Goal: Task Accomplishment & Management: Complete application form

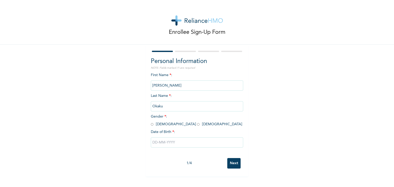
click at [151, 85] on input "[PERSON_NAME]" at bounding box center [197, 86] width 92 height 10
click at [164, 86] on input "Emmanuel" at bounding box center [197, 86] width 92 height 10
click at [172, 85] on input "Emmanuel" at bounding box center [197, 86] width 92 height 10
click at [151, 124] on input "radio" at bounding box center [152, 124] width 3 height 5
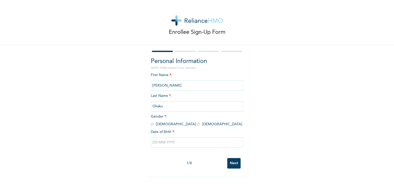
radio input "true"
click at [178, 84] on input "Emmanuel" at bounding box center [197, 86] width 92 height 10
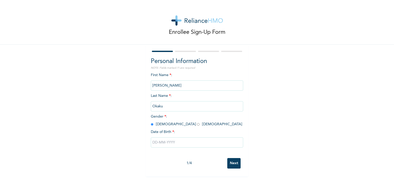
click at [178, 84] on input "Emmanuel" at bounding box center [197, 86] width 92 height 10
click at [170, 112] on div "First Name * : Emmanuel Last Name * : Okaku Gender * : Male Female Date of Birt…" at bounding box center [197, 114] width 92 height 83
click at [168, 141] on input "text" at bounding box center [197, 143] width 92 height 10
select select "9"
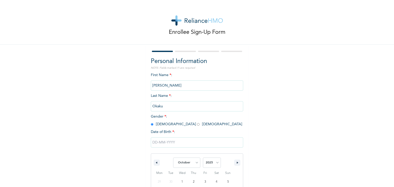
scroll to position [46, 0]
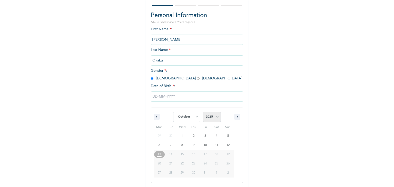
click at [213, 117] on select "2025 2024 2023 2022 2021 2020 2019 2018 2017 2016 2015 2014 2013 2012 2011 2010…" at bounding box center [212, 117] width 18 height 10
select select "1993"
click at [203, 112] on select "2025 2024 2023 2022 2021 2020 2019 2018 2017 2016 2015 2014 2013 2012 2011 2010…" at bounding box center [212, 117] width 18 height 10
click at [194, 113] on select "January February March April May June July August September October November De…" at bounding box center [186, 117] width 27 height 10
select select "11"
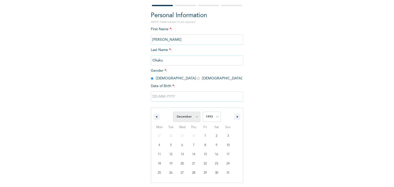
click at [173, 112] on select "January February March April May June July August September October November De…" at bounding box center [186, 117] width 27 height 10
type input "12/12/1993"
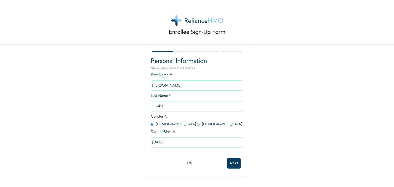
scroll to position [0, 0]
click at [234, 164] on input "Next" at bounding box center [234, 163] width 13 height 11
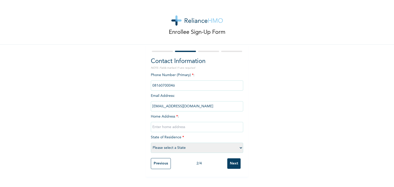
click at [189, 128] on input "text" at bounding box center [197, 127] width 92 height 10
type input "Road 5, Alabeko estate, General paint, Ajah."
click at [227, 147] on select "Please select a State Abia Abuja (FCT) Adamawa Akwa Ibom Anambra Bauchi Bayelsa…" at bounding box center [197, 148] width 92 height 10
click at [151, 143] on select "Please select a State Abia Abuja (FCT) Adamawa Akwa Ibom Anambra Bauchi Bayelsa…" at bounding box center [197, 148] width 92 height 10
click at [240, 151] on select "Please select a State Abia Abuja (FCT) Adamawa Akwa Ibom Anambra Bauchi Bayelsa…" at bounding box center [197, 148] width 92 height 10
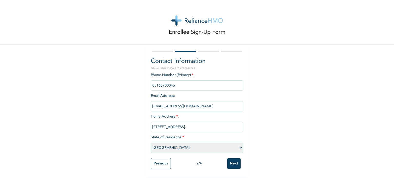
select select "25"
click at [151, 143] on select "Please select a State Abia Abuja (FCT) Adamawa Akwa Ibom Anambra Bauchi Bayelsa…" at bounding box center [197, 148] width 92 height 10
click at [230, 165] on input "Next" at bounding box center [234, 164] width 13 height 11
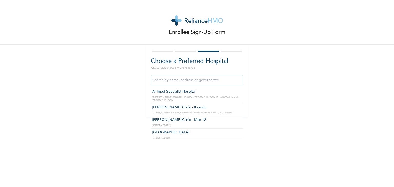
click at [192, 82] on input "text" at bounding box center [197, 80] width 92 height 10
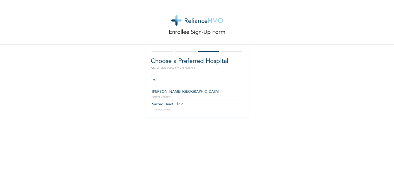
type input "r"
type input "g"
click at [306, 80] on div "Enrollee Sign-Up Form Choose a Preferred Hospital NOTE: Fields marked (*) are r…" at bounding box center [197, 58] width 394 height 117
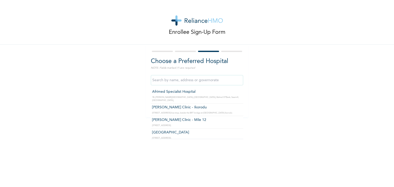
click at [202, 78] on input "text" at bounding box center [197, 80] width 92 height 10
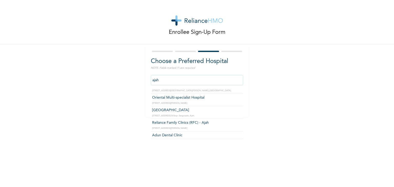
type input "Reliance Family Clinics (RFC) - Ajah"
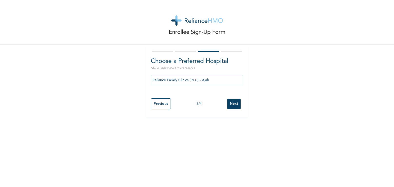
click at [231, 107] on input "Next" at bounding box center [234, 104] width 13 height 11
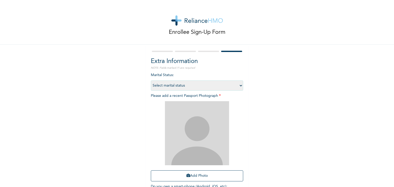
click at [239, 85] on select "Select marital status Single Married Divorced Widow/Widower" at bounding box center [197, 86] width 92 height 10
select select "2"
click at [151, 81] on select "Select marital status Single Married Divorced Widow/Widower" at bounding box center [197, 86] width 92 height 10
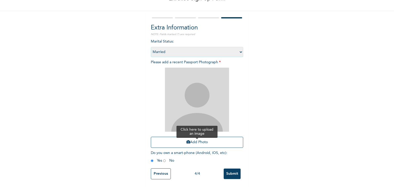
click at [205, 139] on button "Add Photo" at bounding box center [197, 142] width 92 height 11
click at [193, 138] on button "Add Photo" at bounding box center [197, 142] width 92 height 11
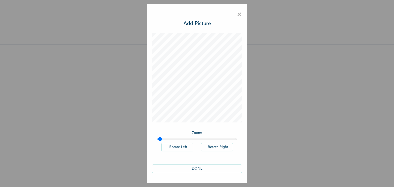
type input "1"
drag, startPoint x: 160, startPoint y: 140, endPoint x: 147, endPoint y: 142, distance: 13.3
click at [157, 142] on input "range" at bounding box center [197, 139] width 80 height 4
click at [197, 170] on button "DONE" at bounding box center [197, 169] width 90 height 8
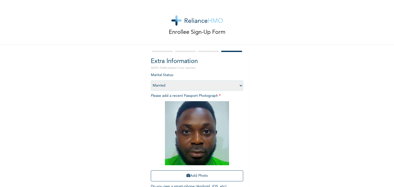
scroll to position [37, 0]
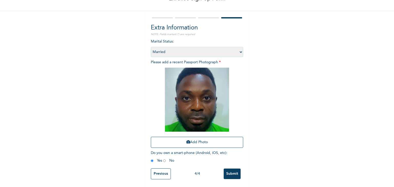
click at [232, 169] on input "Submit" at bounding box center [232, 174] width 17 height 11
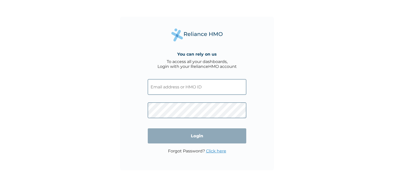
click at [168, 93] on input "text" at bounding box center [197, 87] width 99 height 16
type input "eokaku@redushealth.com"
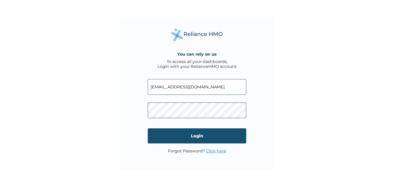
click at [198, 139] on input "Login" at bounding box center [197, 136] width 99 height 15
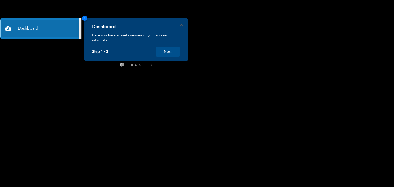
click at [168, 52] on button "Next" at bounding box center [168, 52] width 24 height 10
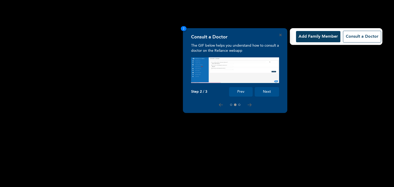
click at [274, 92] on button "Next" at bounding box center [267, 92] width 24 height 10
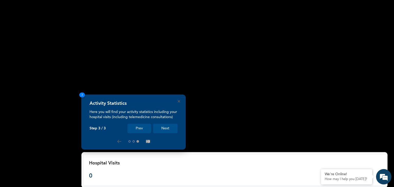
click at [171, 128] on button "Next" at bounding box center [165, 129] width 24 height 10
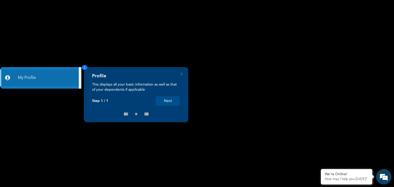
click at [165, 102] on button "Next" at bounding box center [168, 102] width 24 height 10
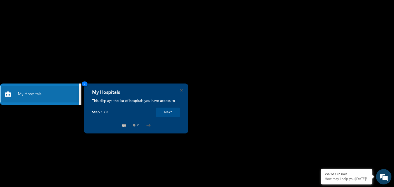
click at [164, 110] on button "Next" at bounding box center [168, 113] width 24 height 10
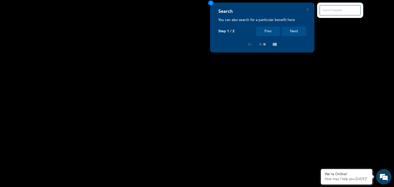
click at [288, 33] on button "Next" at bounding box center [294, 32] width 24 height 10
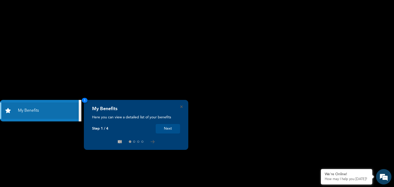
click at [171, 130] on button "Next" at bounding box center [168, 129] width 24 height 10
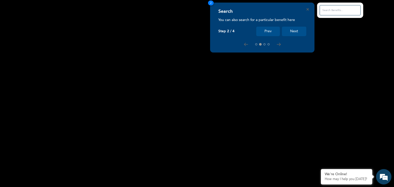
click at [297, 31] on button "Next" at bounding box center [294, 32] width 24 height 10
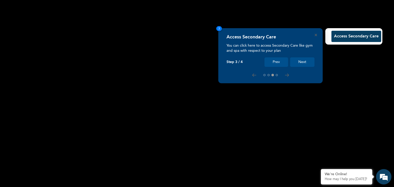
click at [305, 61] on button "Next" at bounding box center [302, 63] width 24 height 10
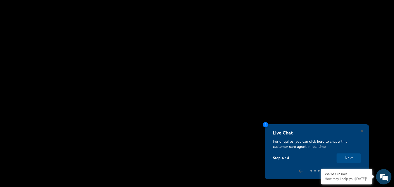
click at [345, 158] on button "Next" at bounding box center [349, 159] width 24 height 10
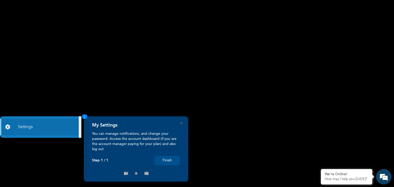
click at [166, 162] on button "Finish" at bounding box center [168, 161] width 26 height 10
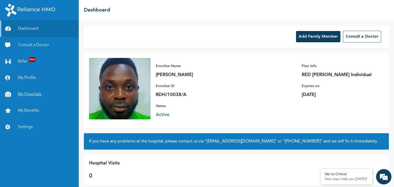
click at [23, 96] on link "My Hospitals" at bounding box center [39, 94] width 79 height 16
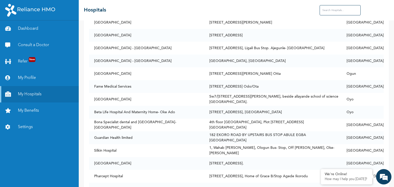
scroll to position [1187, 0]
click at [327, 11] on input "text" at bounding box center [340, 10] width 41 height 10
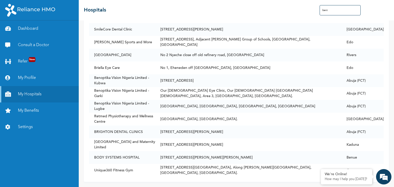
scroll to position [102, 0]
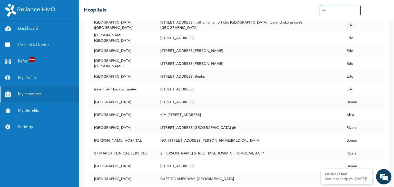
type input "b"
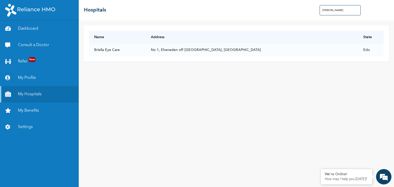
scroll to position [0, 0]
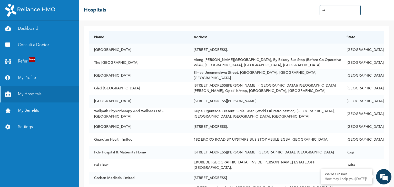
type input "e"
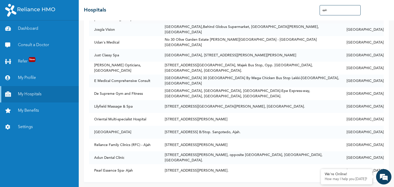
scroll to position [76, 0]
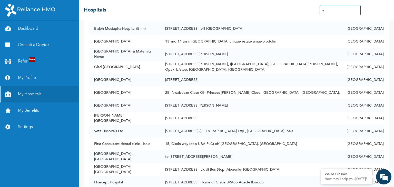
type input "a"
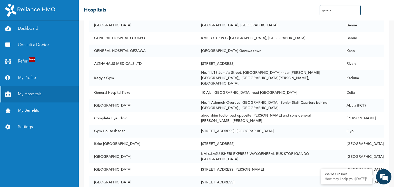
scroll to position [0, 0]
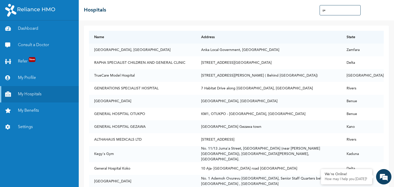
type input "g"
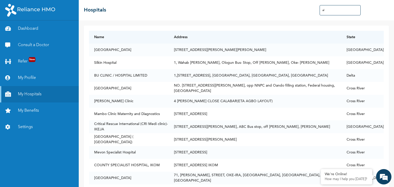
type input "a"
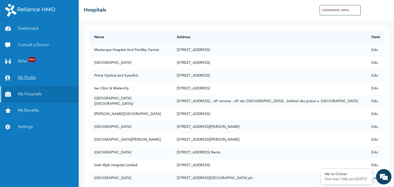
type input "benin"
click at [23, 77] on link "My Profile" at bounding box center [39, 78] width 79 height 16
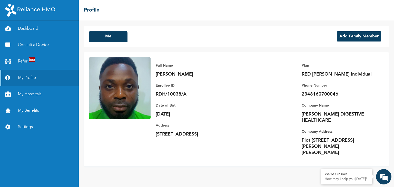
click at [23, 61] on link "Refer New" at bounding box center [39, 61] width 79 height 16
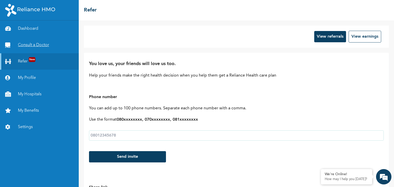
click at [40, 45] on link "Consult a Doctor" at bounding box center [39, 45] width 79 height 16
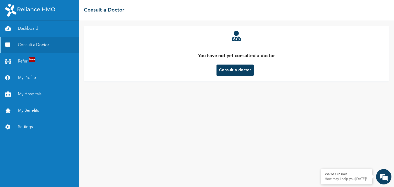
click at [30, 30] on link "Dashboard" at bounding box center [39, 29] width 79 height 16
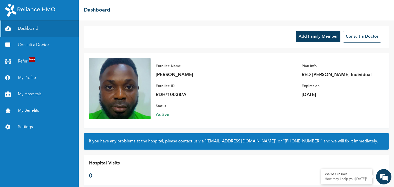
click at [304, 39] on button "Add Family Member" at bounding box center [318, 36] width 44 height 11
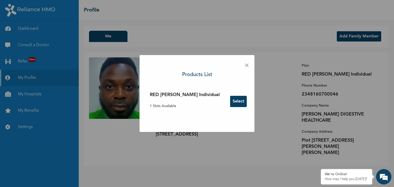
click at [230, 100] on button "Select" at bounding box center [238, 101] width 17 height 11
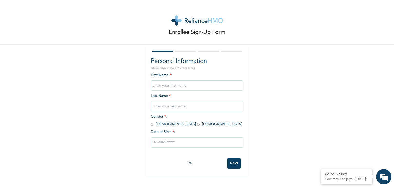
click at [167, 104] on input "text" at bounding box center [197, 106] width 92 height 10
type input "Okaku"
click at [158, 85] on input "text" at bounding box center [197, 86] width 92 height 10
type input "Kelvin-King Adaoshi"
click at [151, 124] on input "radio" at bounding box center [152, 124] width 3 height 5
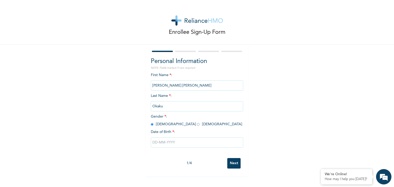
radio input "true"
click at [153, 144] on input "text" at bounding box center [197, 143] width 92 height 10
select select "9"
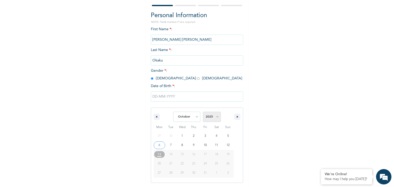
click at [209, 117] on select "2025 2024 2023 2022 2021 2020 2019 2018 2017 2016 2015 2014 2013 2012 2011 2010…" at bounding box center [212, 117] width 18 height 10
select select "2022"
click at [203, 112] on select "2025 2024 2023 2022 2021 2020 2019 2018 2017 2016 2015 2014 2013 2012 2011 2010…" at bounding box center [212, 117] width 18 height 10
click at [193, 116] on select "January February March April May June July August September October November De…" at bounding box center [186, 117] width 27 height 10
select select "11"
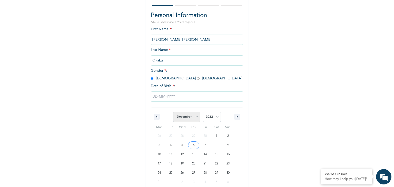
click at [173, 112] on select "January February March April May June July August September October November De…" at bounding box center [186, 117] width 27 height 10
type input "12/01/2022"
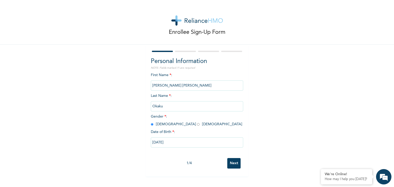
click at [232, 161] on input "Next" at bounding box center [234, 163] width 13 height 11
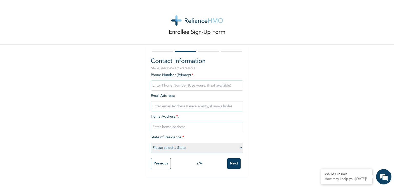
click at [177, 88] on input "phone" at bounding box center [197, 86] width 92 height 10
type input "0"
type input "08160700046"
click at [183, 107] on input "email" at bounding box center [197, 106] width 92 height 10
type input "okakuegaga@yahoo.com"
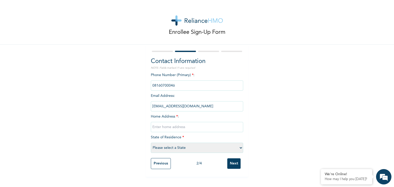
click at [177, 126] on input "text" at bounding box center [197, 127] width 92 height 10
type input "Road 5, Alabeko Estate, General paint"
click at [184, 148] on select "Please select a State Abia Abuja (FCT) Adamawa Akwa Ibom Anambra Bauchi Bayelsa…" at bounding box center [197, 148] width 92 height 10
select select "25"
click at [161, 149] on select "Please select a State Abia Abuja (FCT) Adamawa Akwa Ibom Anambra Bauchi Bayelsa…" at bounding box center [197, 148] width 92 height 10
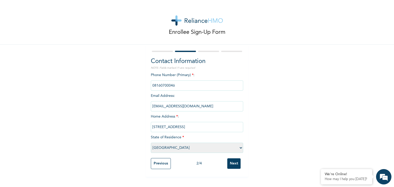
click at [230, 164] on input "Next" at bounding box center [234, 164] width 13 height 11
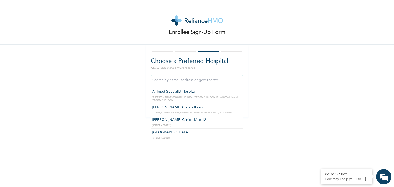
click at [176, 81] on input "text" at bounding box center [197, 80] width 92 height 10
type input "b"
type input "e"
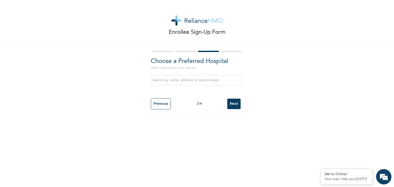
click at [282, 82] on div "Enrollee Sign-Up Form Choose a Preferred Hospital NOTE: Fields marked (*) are r…" at bounding box center [197, 58] width 394 height 117
click at [157, 103] on input "Previous" at bounding box center [161, 104] width 20 height 11
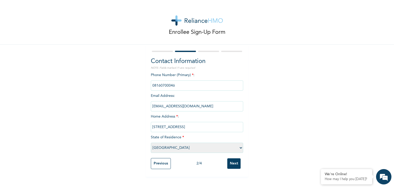
click at [175, 146] on select "Please select a State Abia Abuja (FCT) Adamawa Akwa Ibom Anambra Bauchi Bayelsa…" at bounding box center [197, 148] width 92 height 10
select select "12"
click at [151, 143] on select "Please select a State Abia Abuja (FCT) Adamawa Akwa Ibom Anambra Bauchi Bayelsa…" at bounding box center [197, 148] width 92 height 10
click at [212, 128] on input "Road 5, Alabeko Estate, General paint" at bounding box center [197, 127] width 92 height 10
type input "R"
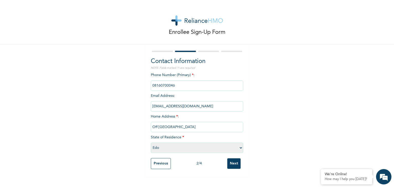
type input "Off ekenhuan road"
click at [236, 164] on input "Next" at bounding box center [234, 164] width 13 height 11
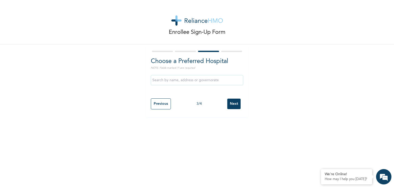
click at [187, 80] on input "text" at bounding box center [197, 80] width 92 height 10
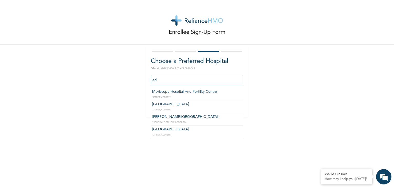
type input "e"
type input "b"
type input "Ekpen Hospital"
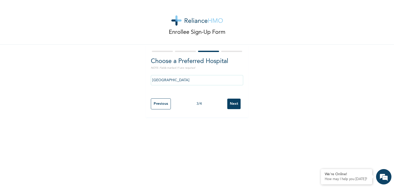
click at [231, 104] on input "Next" at bounding box center [234, 104] width 13 height 11
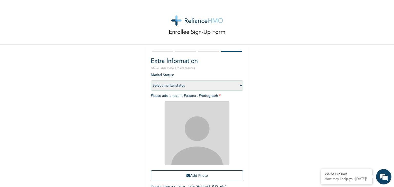
click at [212, 87] on select "Select marital status Single Married Divorced Widow/Widower" at bounding box center [197, 86] width 92 height 10
select select "1"
click at [151, 81] on select "Select marital status Single Married Divorced Widow/Widower" at bounding box center [197, 86] width 92 height 10
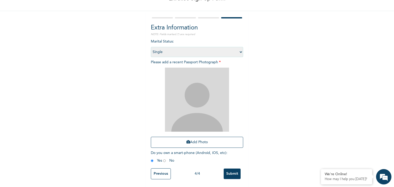
click at [164, 159] on input "radio" at bounding box center [164, 161] width 3 height 5
radio input "true"
click at [151, 159] on input "radio" at bounding box center [152, 161] width 3 height 5
radio input "true"
click at [192, 137] on button "Add Photo" at bounding box center [197, 142] width 92 height 11
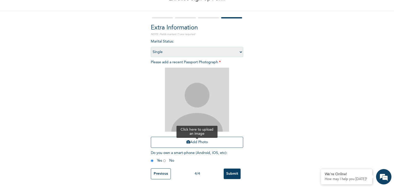
scroll to position [0, 0]
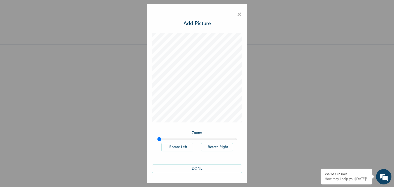
click at [199, 170] on button "DONE" at bounding box center [197, 169] width 90 height 8
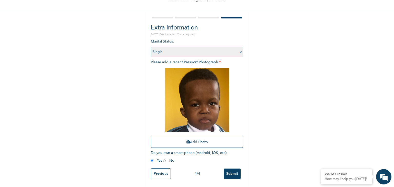
scroll to position [37, 0]
click at [230, 172] on input "Submit" at bounding box center [232, 174] width 17 height 11
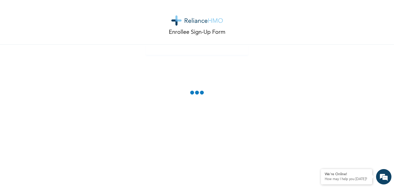
scroll to position [0, 0]
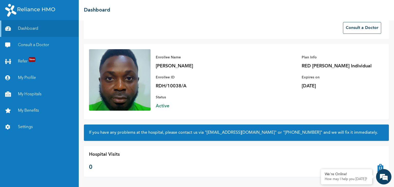
click at [260, 49] on div "Enrollee Name Emmanuel Okaku Enrollee ID RDH/10038/A Plan Info RED BERYL Indivi…" at bounding box center [267, 81] width 233 height 65
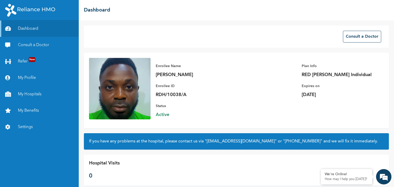
scroll to position [9, 0]
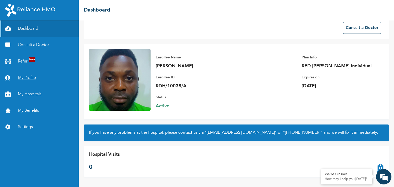
click at [26, 78] on link "My Profile" at bounding box center [39, 78] width 79 height 16
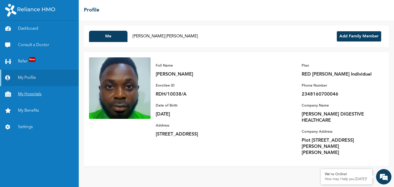
click at [27, 96] on link "My Hospitals" at bounding box center [39, 94] width 79 height 16
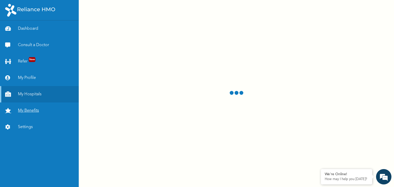
click at [32, 112] on link "My Benefits" at bounding box center [39, 111] width 79 height 16
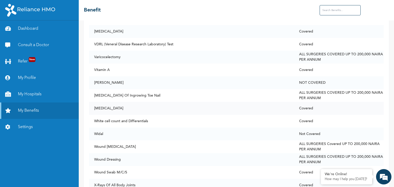
scroll to position [3955, 0]
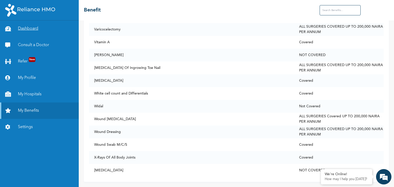
click at [27, 29] on link "Dashboard" at bounding box center [39, 29] width 79 height 16
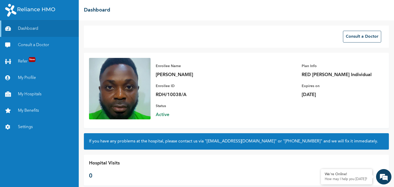
scroll to position [9, 0]
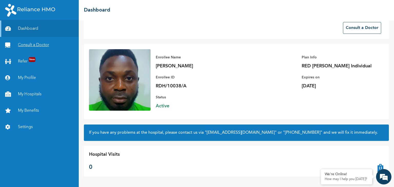
click at [31, 44] on link "Consult a Doctor" at bounding box center [39, 45] width 79 height 16
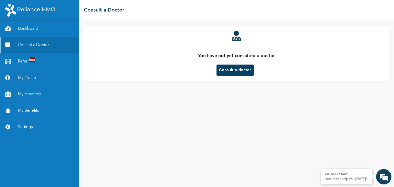
click at [23, 61] on link "Refer New" at bounding box center [39, 61] width 79 height 16
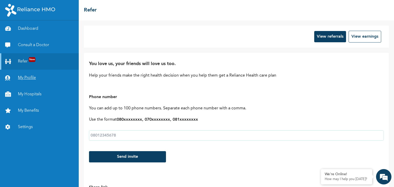
click at [23, 79] on link "My Profile" at bounding box center [39, 78] width 79 height 16
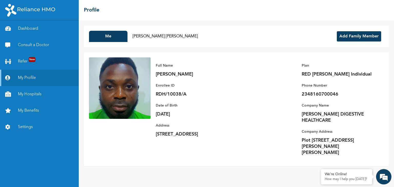
click at [350, 36] on button "Add Family Member" at bounding box center [359, 36] width 44 height 10
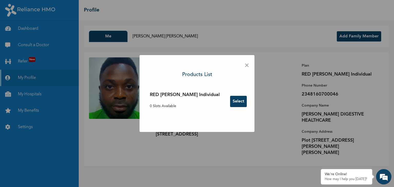
click at [230, 100] on button "Select" at bounding box center [238, 101] width 17 height 11
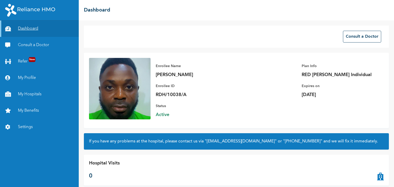
click at [40, 28] on link "Dashboard" at bounding box center [39, 29] width 79 height 16
click at [30, 29] on link "Dashboard" at bounding box center [39, 29] width 79 height 16
click at [22, 29] on link "Dashboard" at bounding box center [39, 29] width 79 height 16
